Goal: Information Seeking & Learning: Learn about a topic

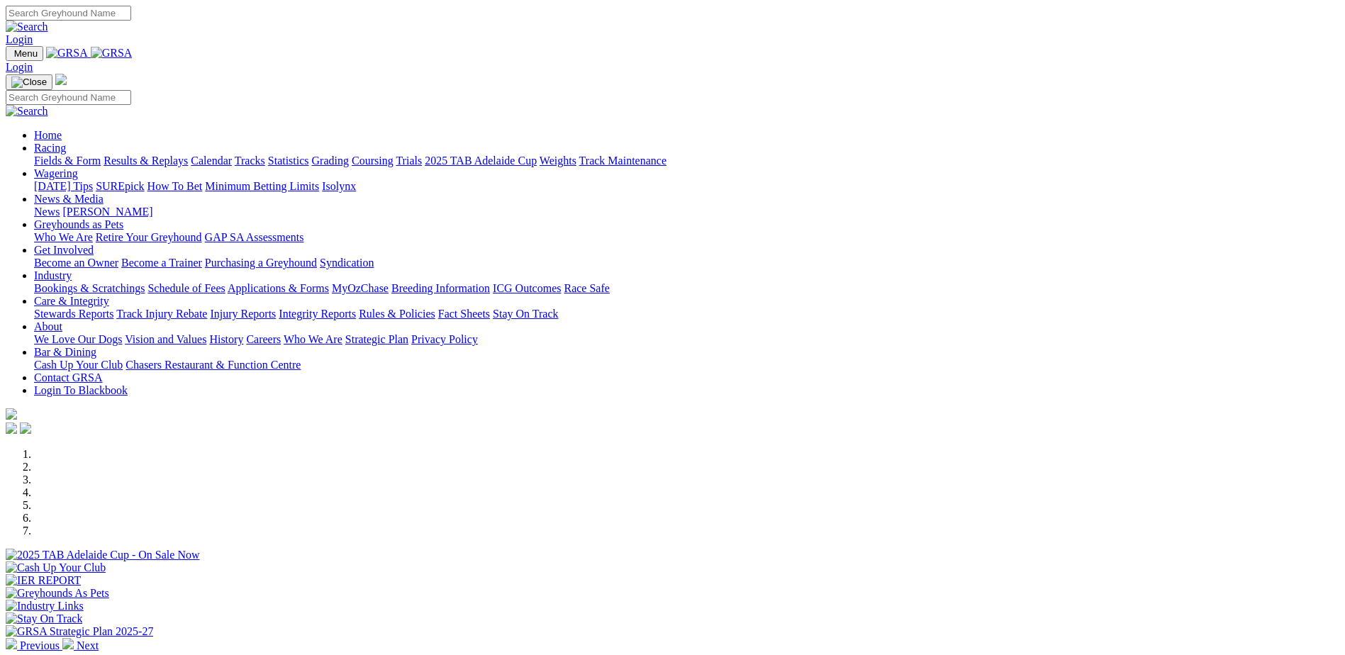
click at [435, 308] on link "Rules & Policies" at bounding box center [397, 314] width 77 height 12
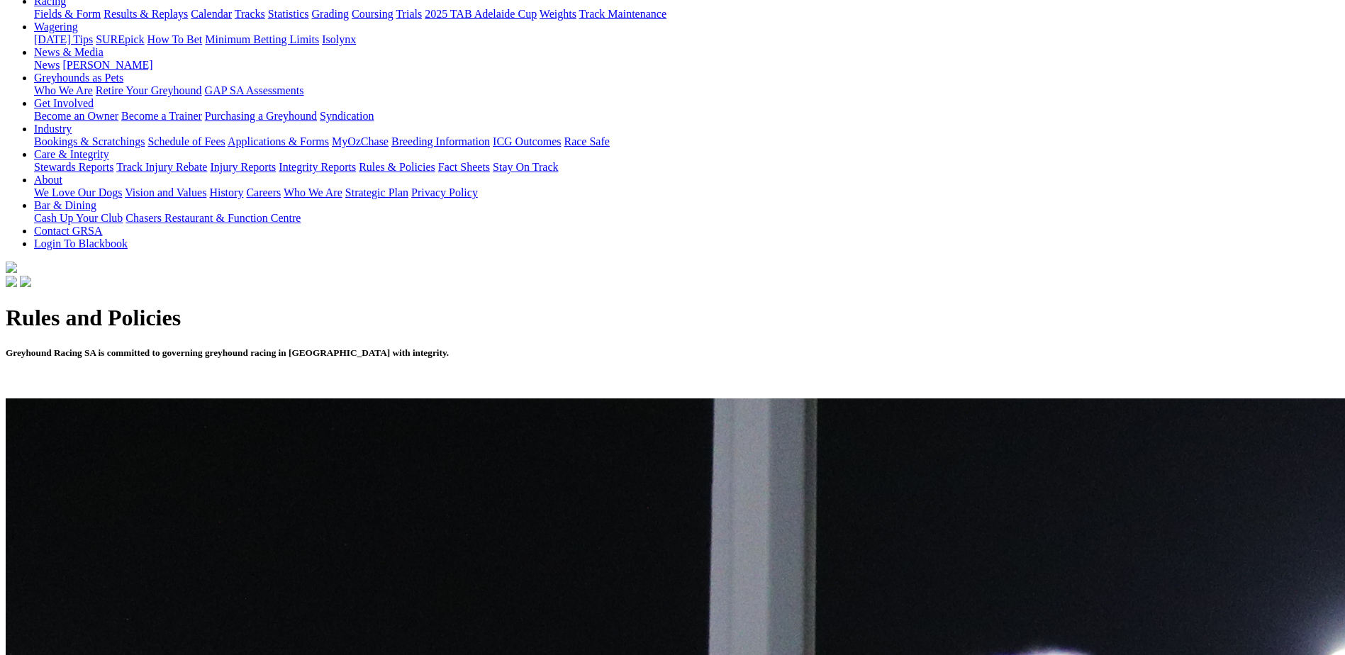
scroll to position [248, 0]
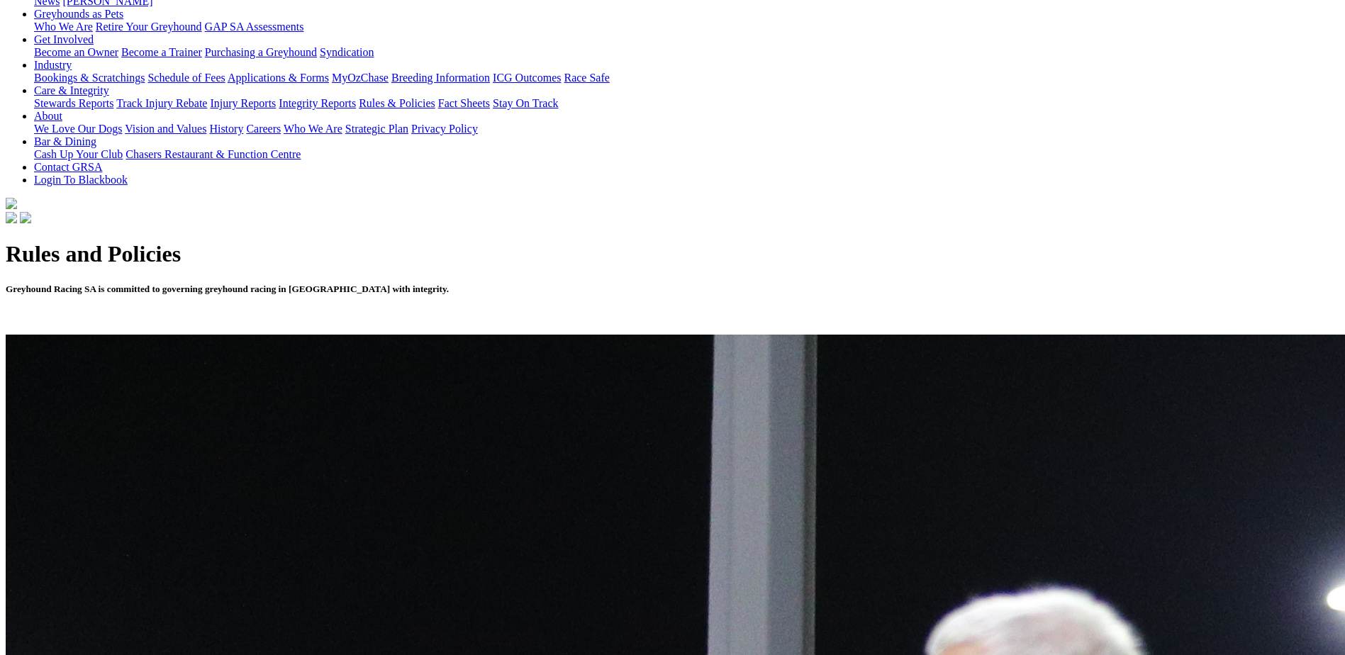
scroll to position [248, 0]
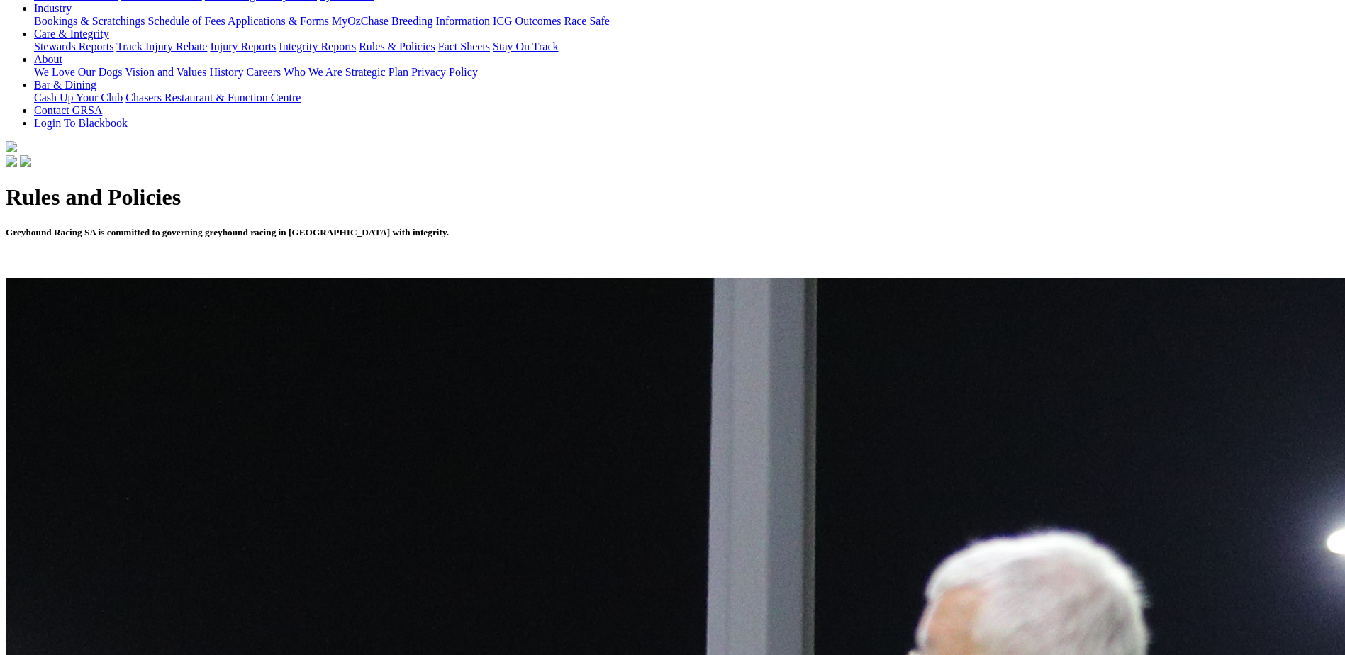
scroll to position [301, 0]
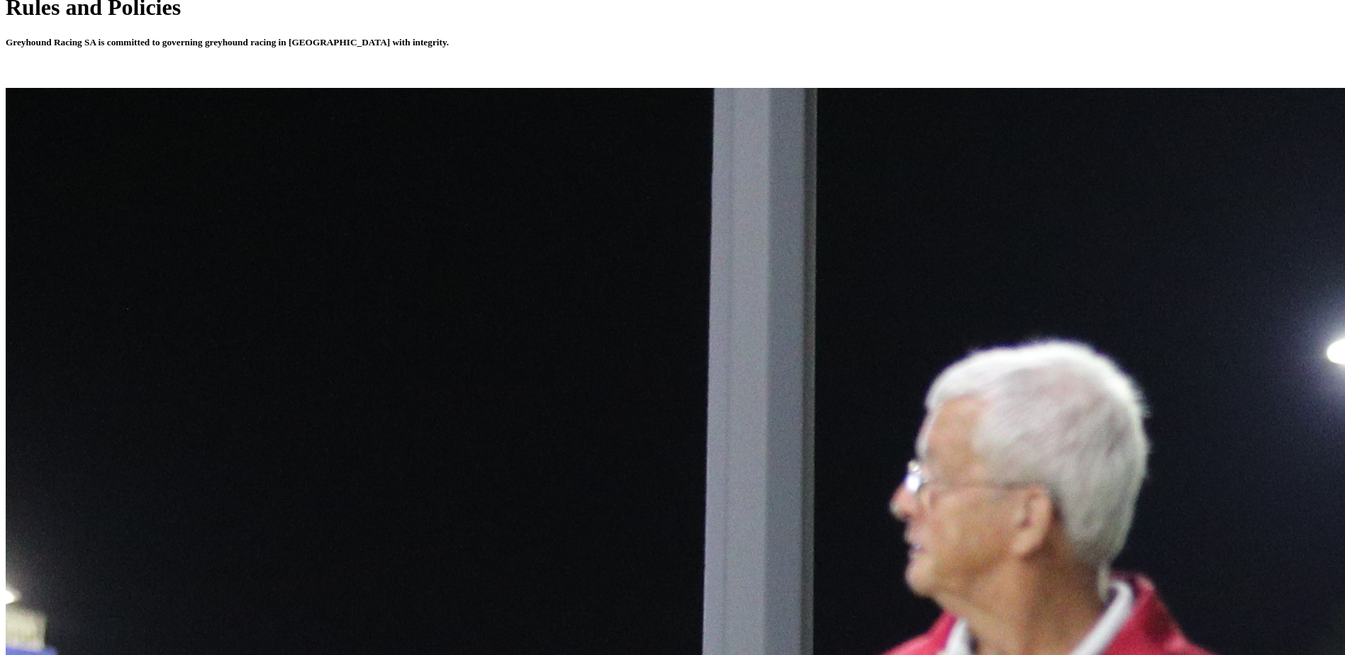
scroll to position [532, 0]
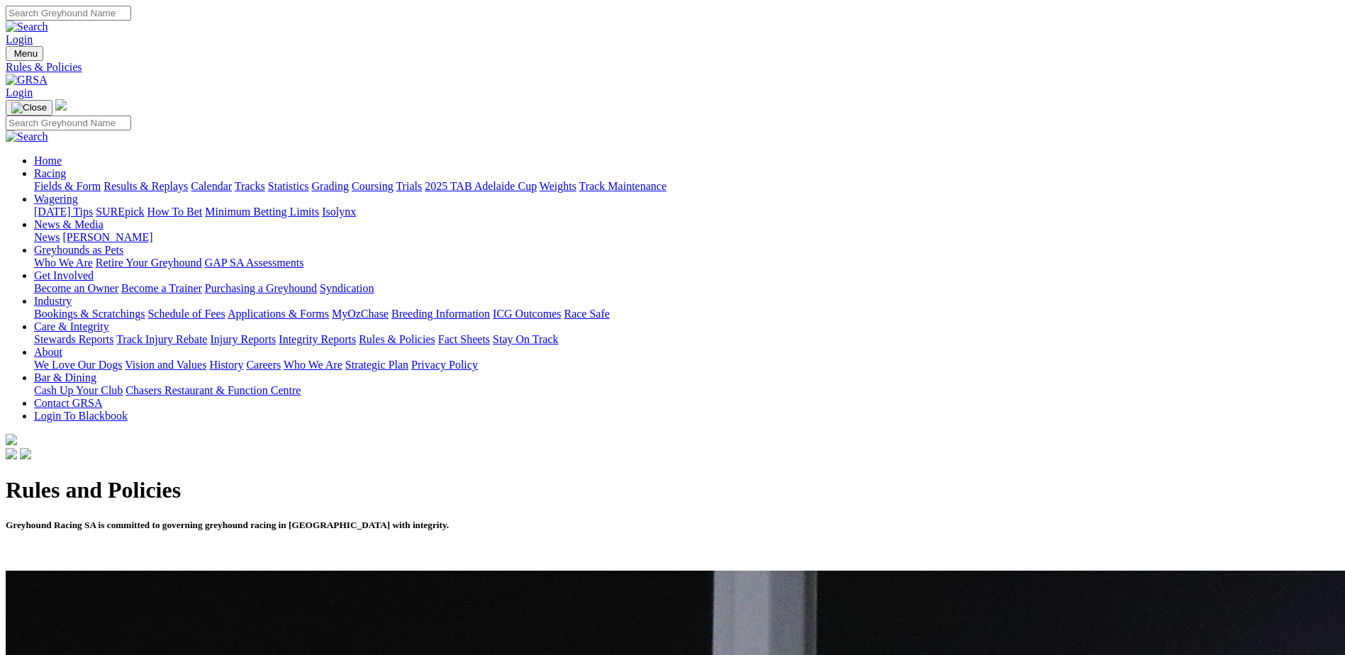
click at [349, 180] on link "Grading" at bounding box center [330, 186] width 37 height 12
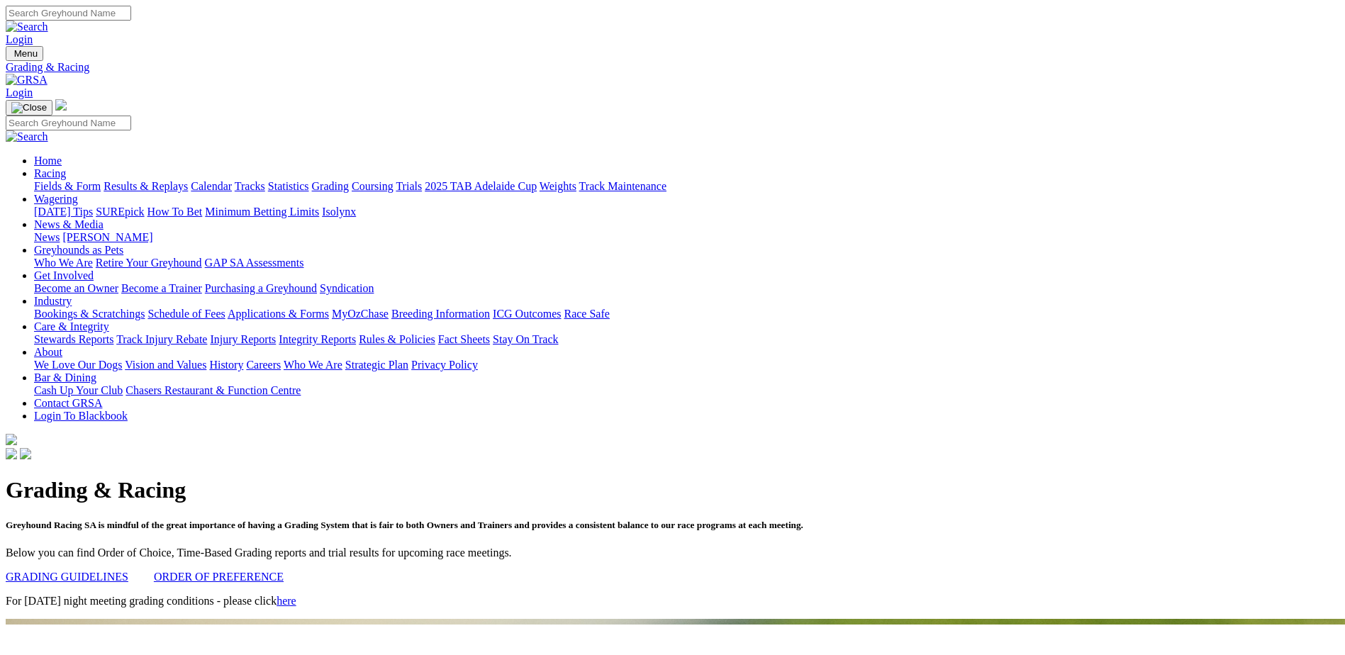
click at [128, 571] on link "GRADING GUIDELINES" at bounding box center [67, 577] width 123 height 12
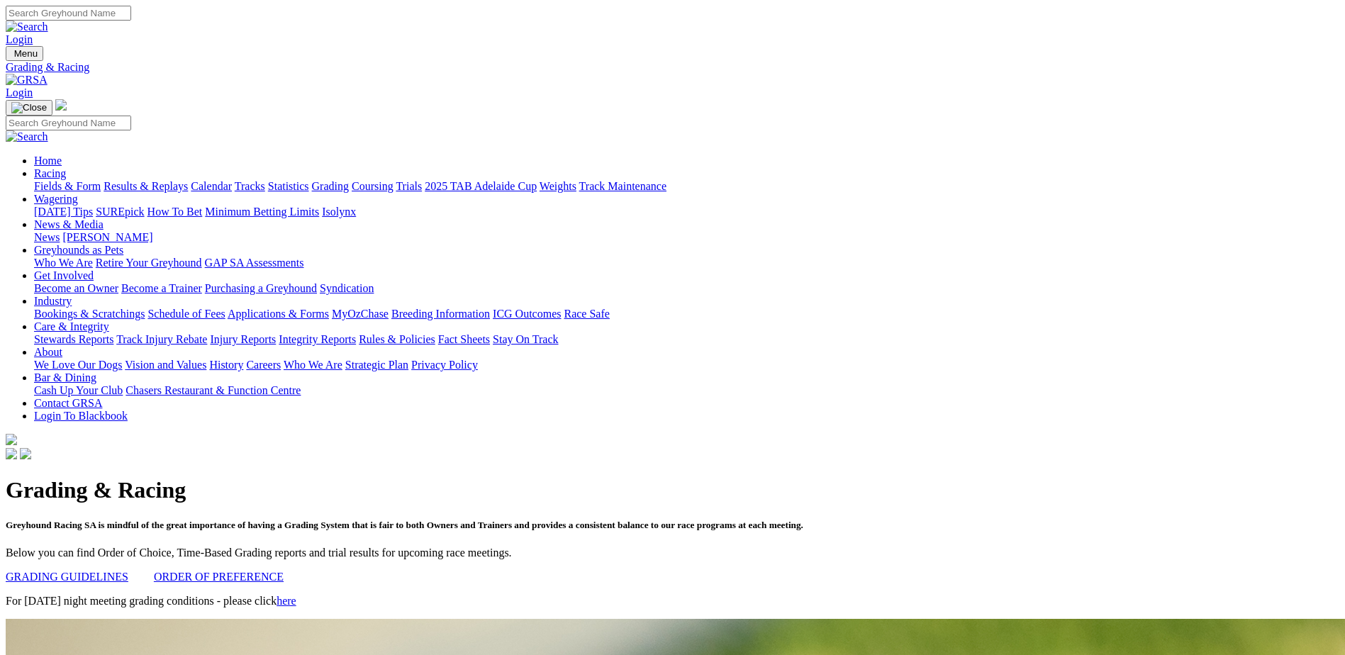
click at [284, 571] on link "ORDER OF PREFERENCE" at bounding box center [219, 577] width 130 height 12
click at [349, 180] on link "Grading" at bounding box center [330, 186] width 37 height 12
click at [128, 571] on link "GRADING GUIDELINES" at bounding box center [67, 577] width 123 height 12
